Goal: Transaction & Acquisition: Purchase product/service

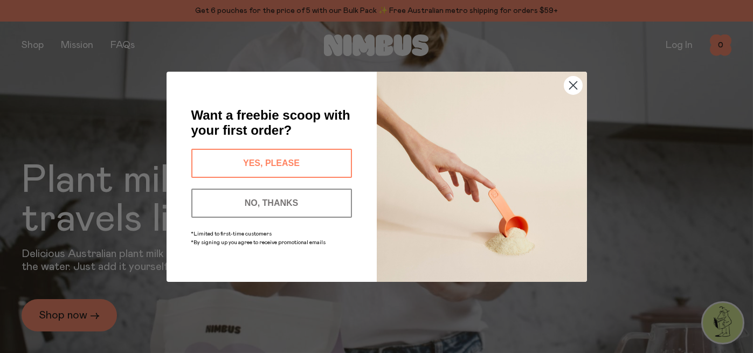
click at [312, 166] on button "YES, PLEASE" at bounding box center [271, 163] width 161 height 29
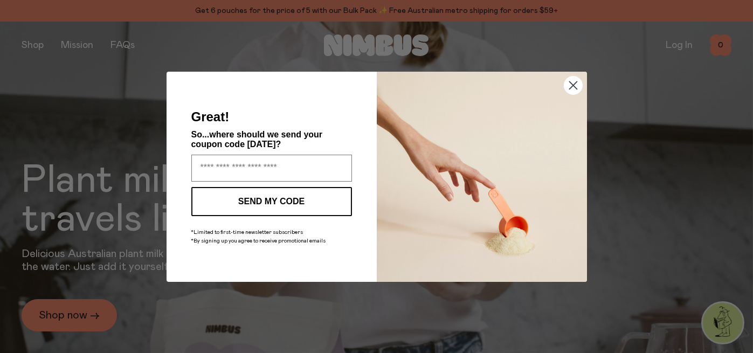
click at [572, 88] on circle "Close dialog" at bounding box center [573, 85] width 18 height 18
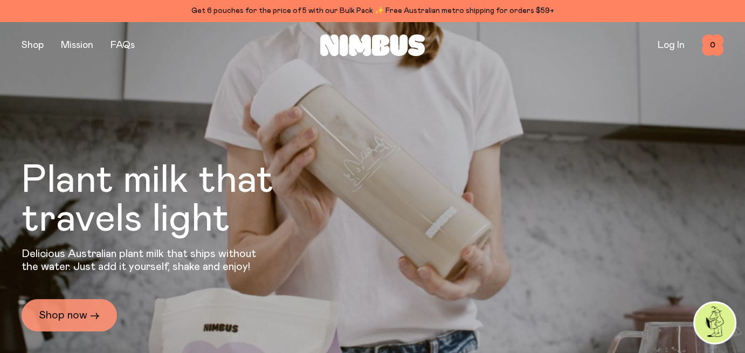
click at [83, 308] on link "Shop now →" at bounding box center [69, 315] width 95 height 32
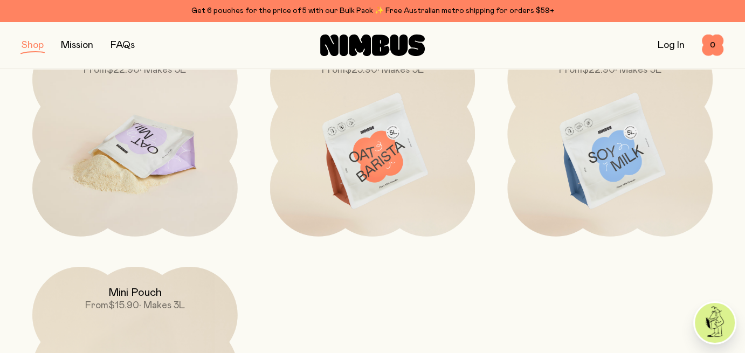
scroll to position [215, 0]
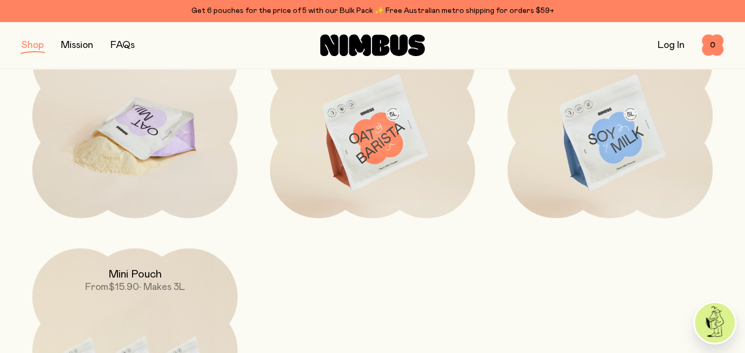
click at [138, 123] on img at bounding box center [134, 133] width 205 height 241
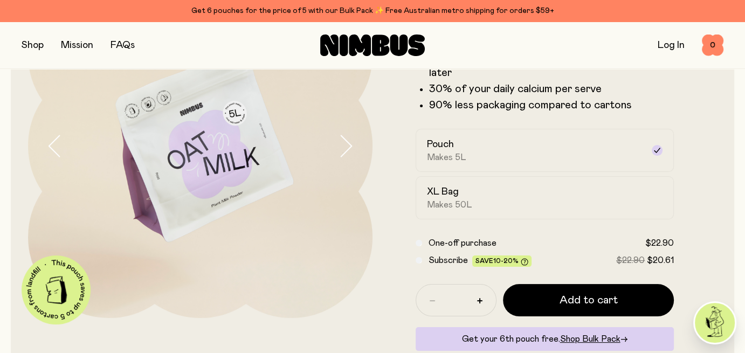
scroll to position [108, 0]
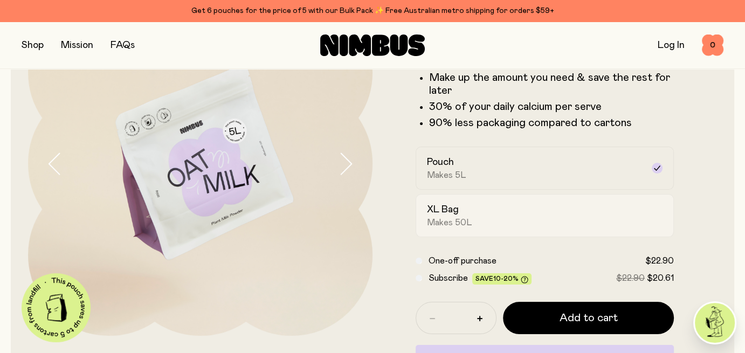
click at [449, 210] on h2 "XL Bag" at bounding box center [443, 209] width 32 height 13
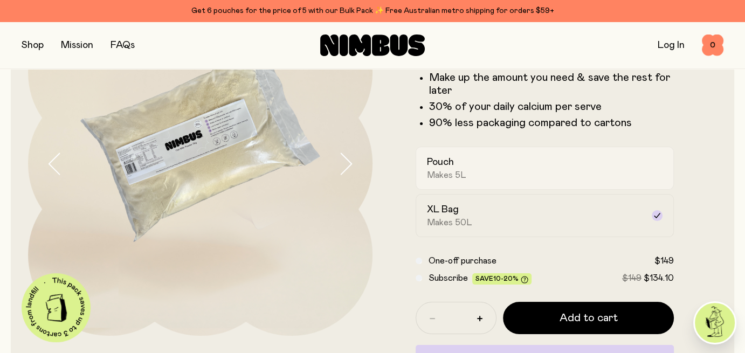
click at [460, 168] on div "Pouch Makes 5L" at bounding box center [535, 168] width 216 height 25
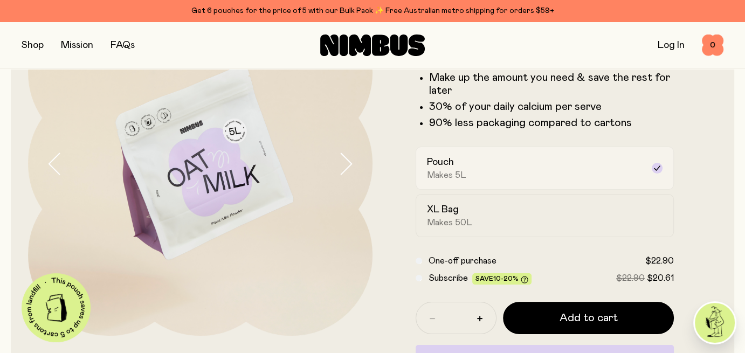
click at [534, 176] on div "Pouch Makes 5L" at bounding box center [535, 168] width 216 height 25
click at [494, 216] on div "XL Bag Makes 50L" at bounding box center [535, 215] width 216 height 25
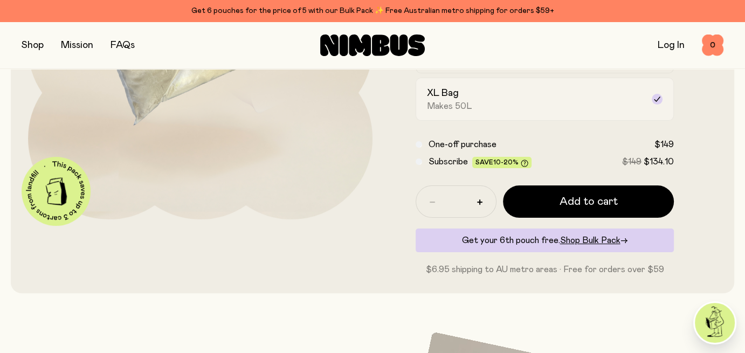
scroll to position [269, 0]
